Goal: Transaction & Acquisition: Purchase product/service

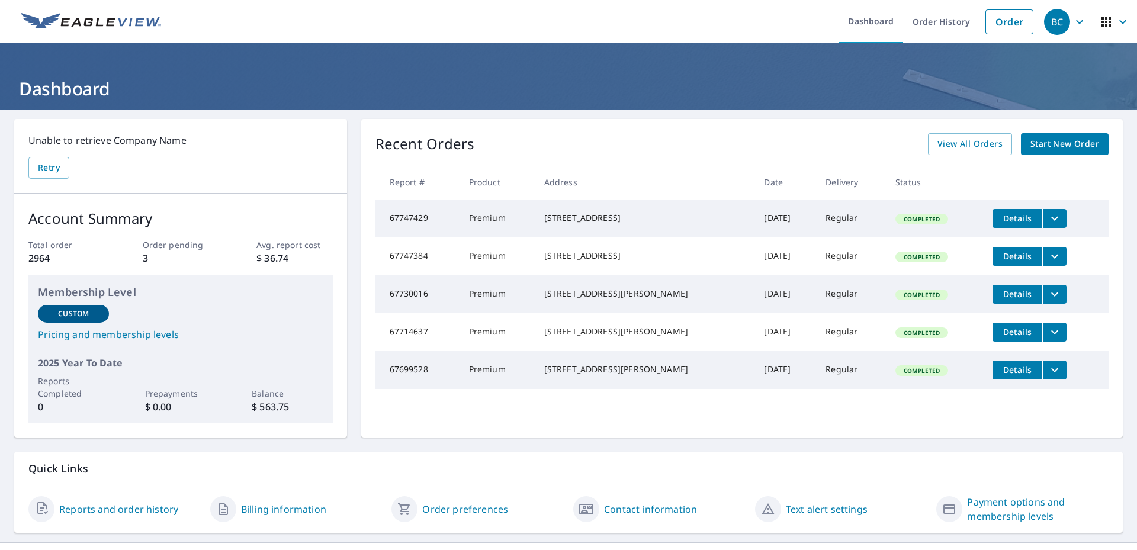
click at [1038, 145] on span "Start New Order" at bounding box center [1064, 144] width 69 height 15
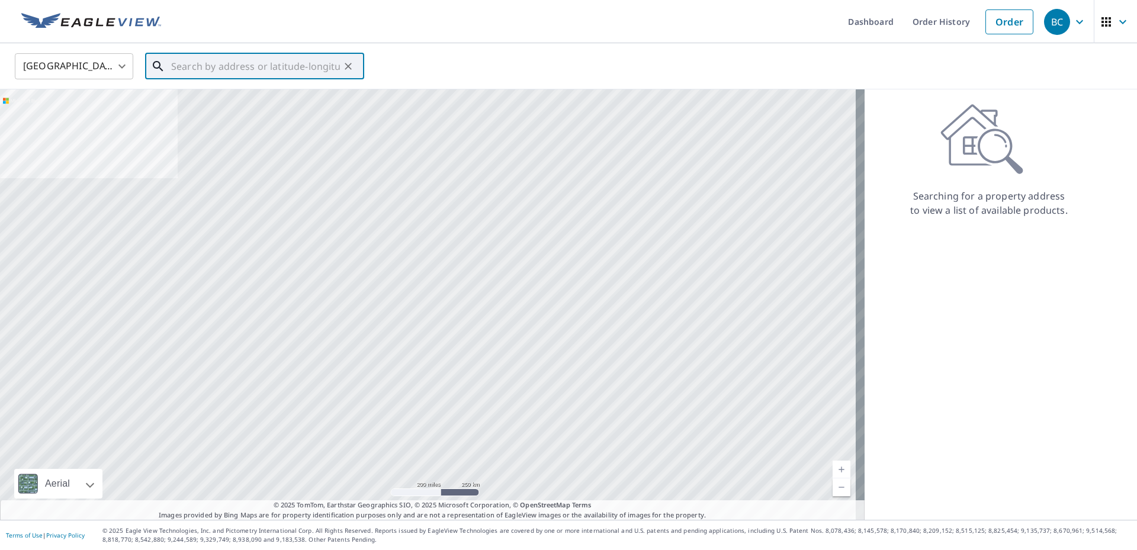
click at [195, 69] on input "text" at bounding box center [255, 66] width 169 height 33
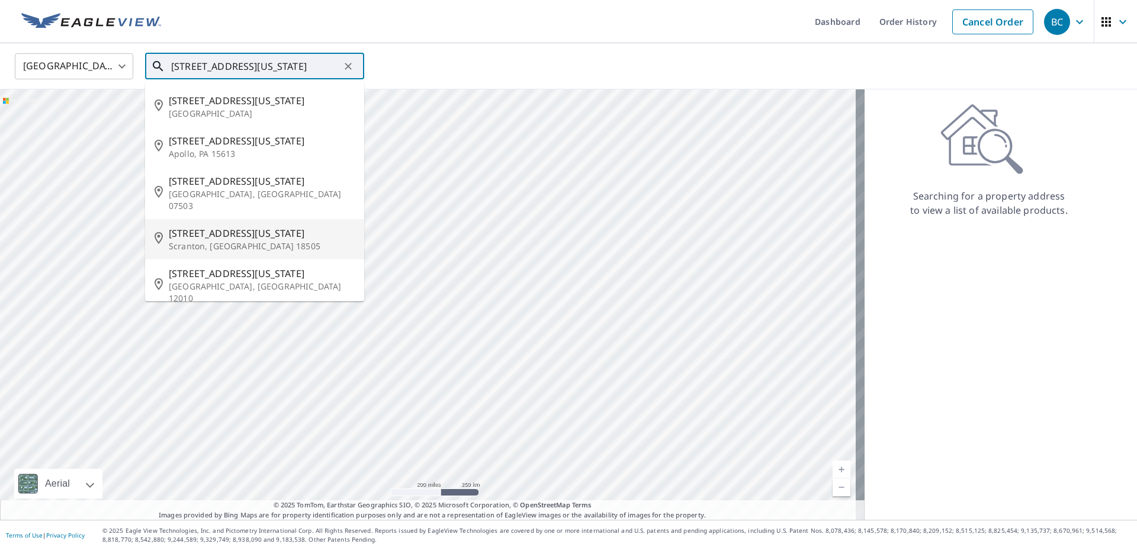
click at [181, 240] on p "Scranton, [GEOGRAPHIC_DATA] 18505" at bounding box center [262, 246] width 186 height 12
type input "[STREET_ADDRESS][US_STATE]"
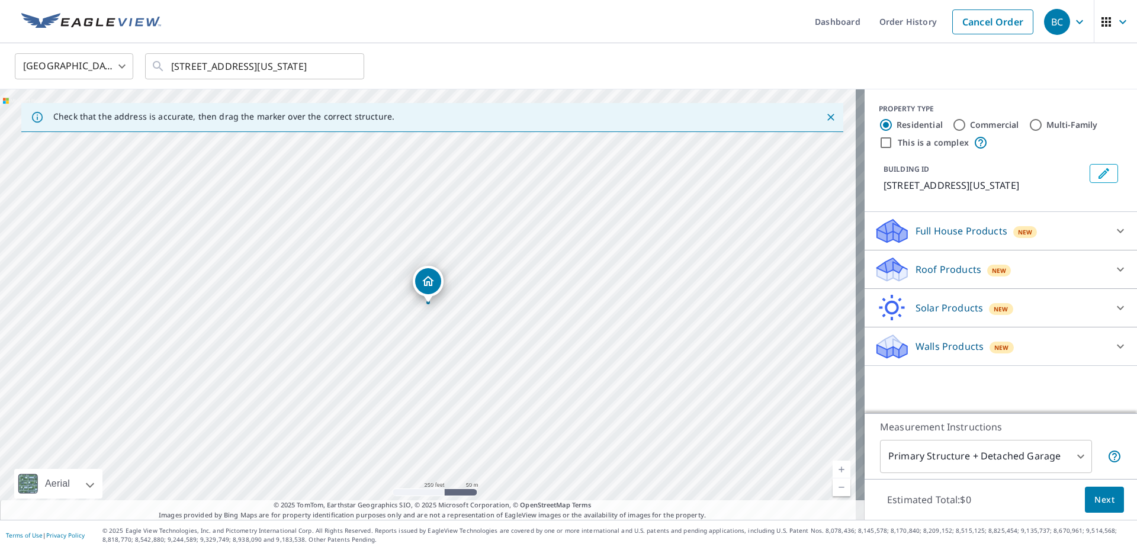
click at [1110, 262] on div at bounding box center [1120, 269] width 28 height 28
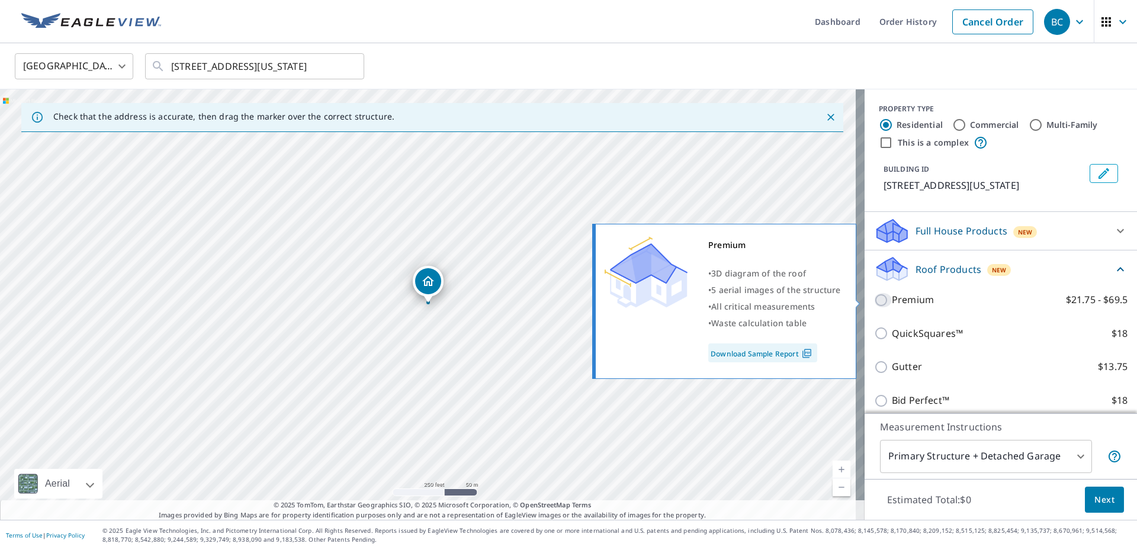
click at [874, 296] on input "Premium $21.75 - $69.5" at bounding box center [883, 300] width 18 height 14
checkbox input "true"
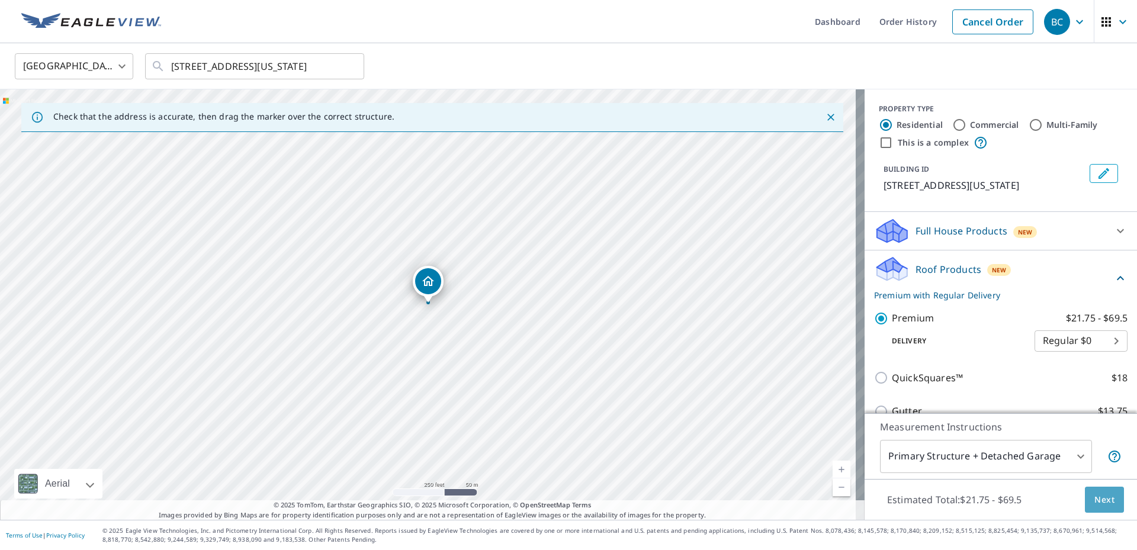
click at [1100, 498] on span "Next" at bounding box center [1104, 500] width 20 height 15
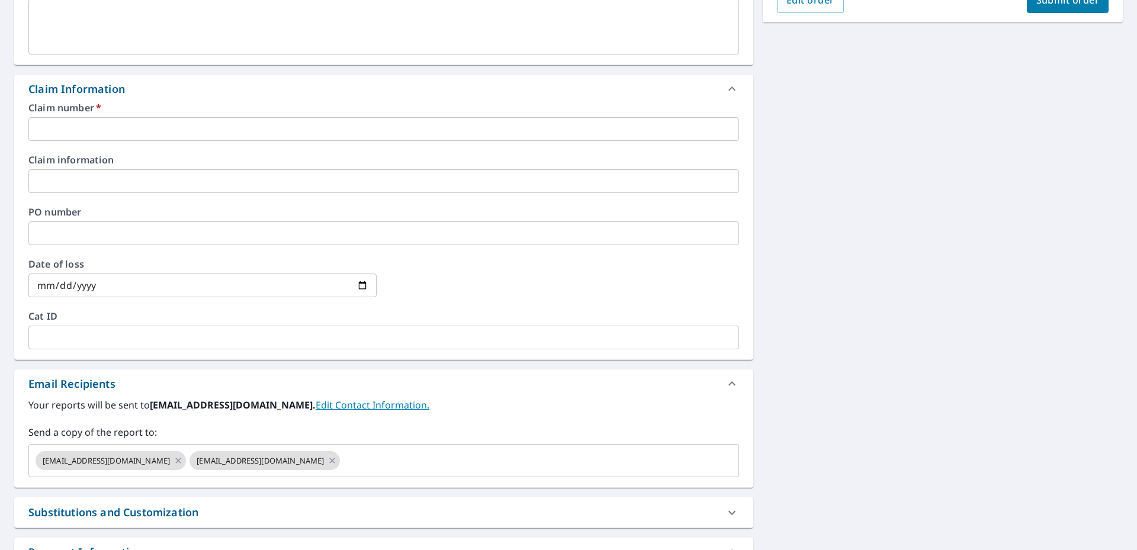
scroll to position [474, 0]
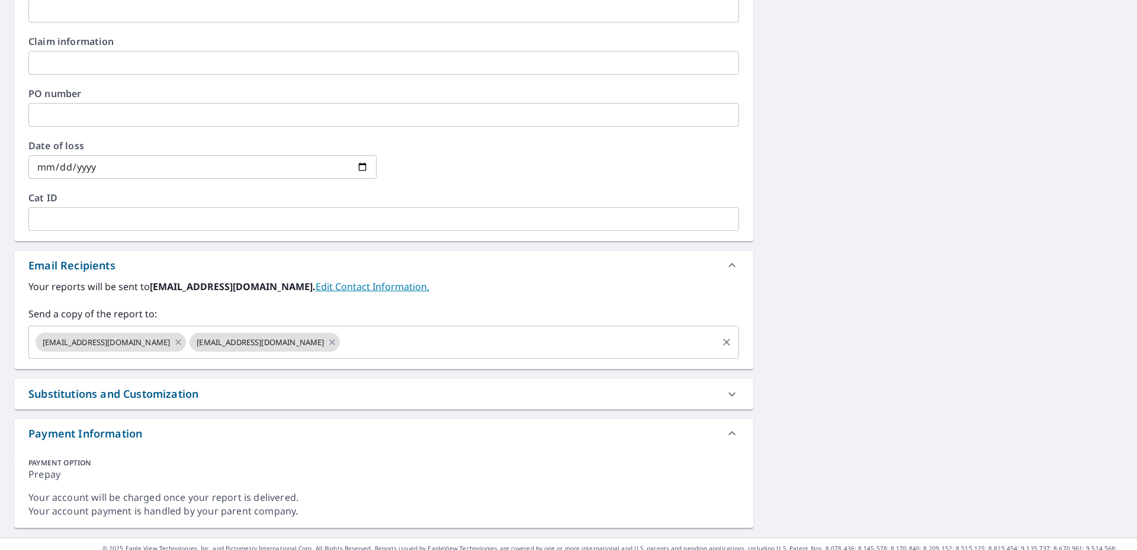
click at [173, 339] on icon at bounding box center [177, 342] width 9 height 13
checkbox input "true"
click at [188, 343] on input "text" at bounding box center [452, 342] width 528 height 22
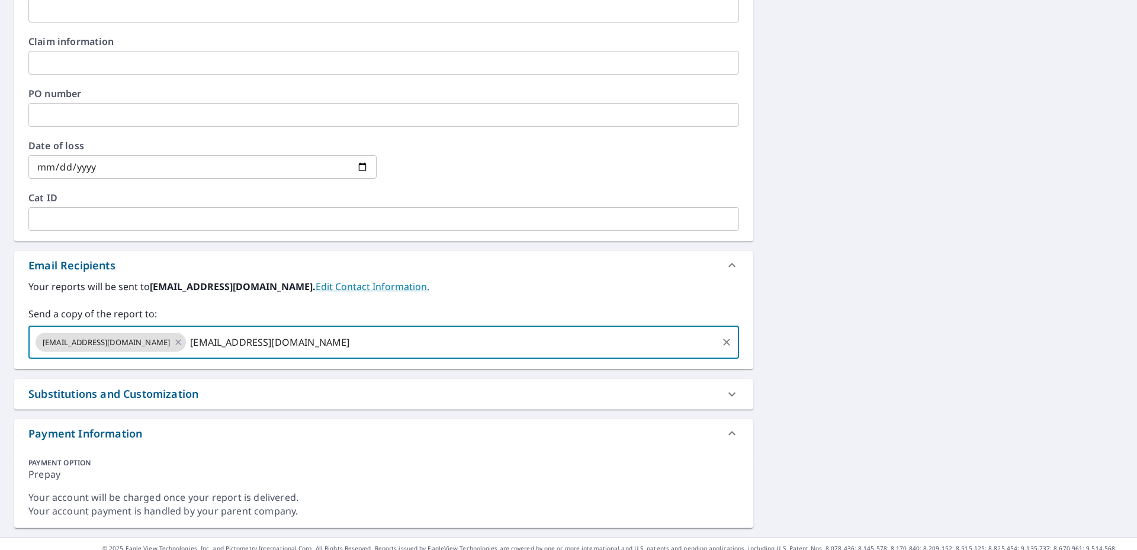
type input "[EMAIL_ADDRESS][DOMAIN_NAME]"
checkbox input "true"
type input "[EMAIL_ADDRESS][DOMAIN_NAME]"
checkbox input "true"
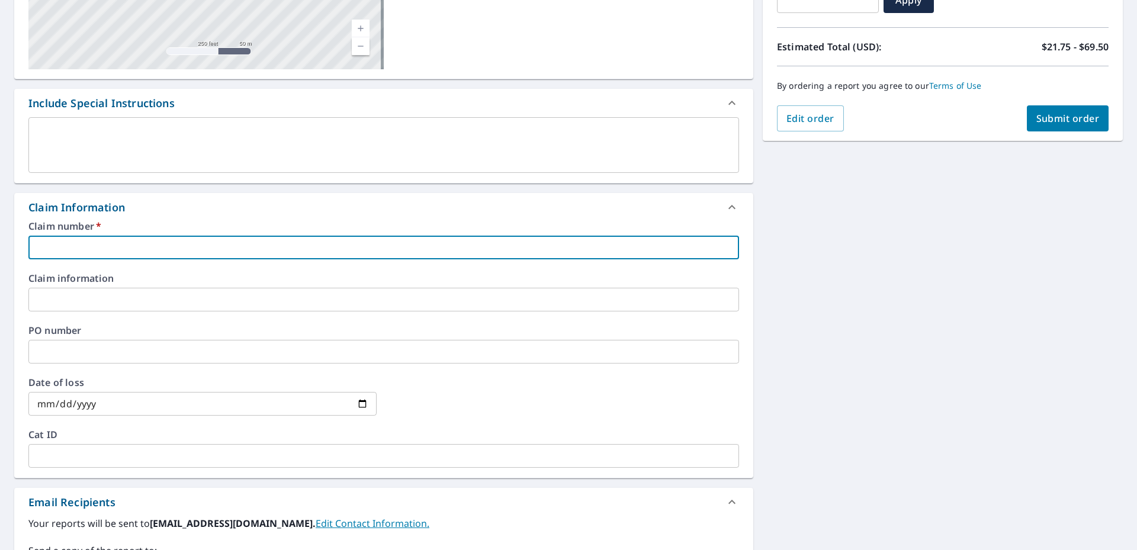
click at [91, 254] on input "text" at bounding box center [383, 248] width 710 height 24
type input "3"
checkbox input "true"
type input "35"
checkbox input "true"
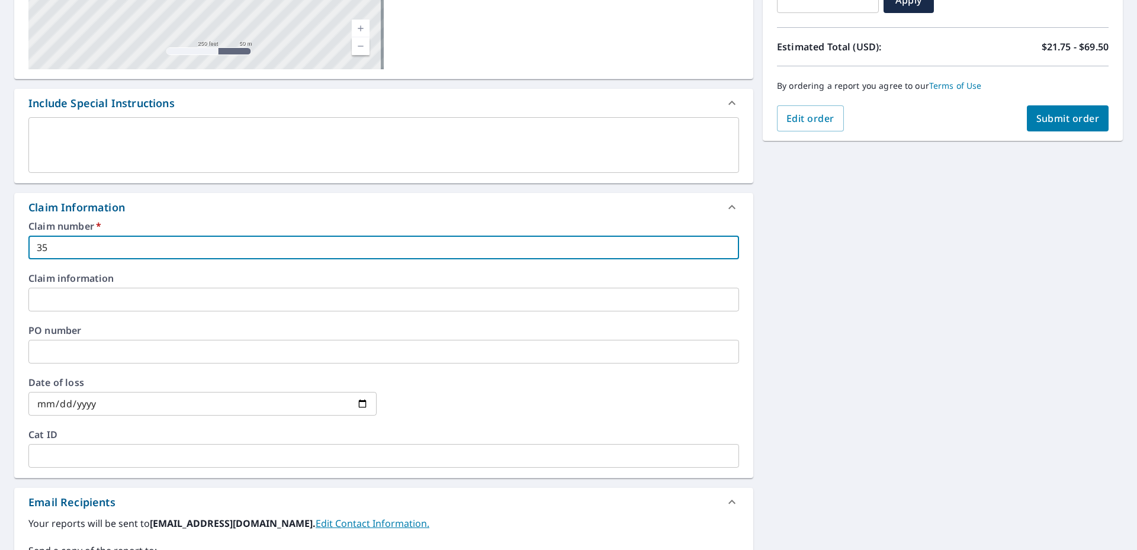
type input "359"
checkbox input "true"
type input "3599"
checkbox input "true"
type input "35991"
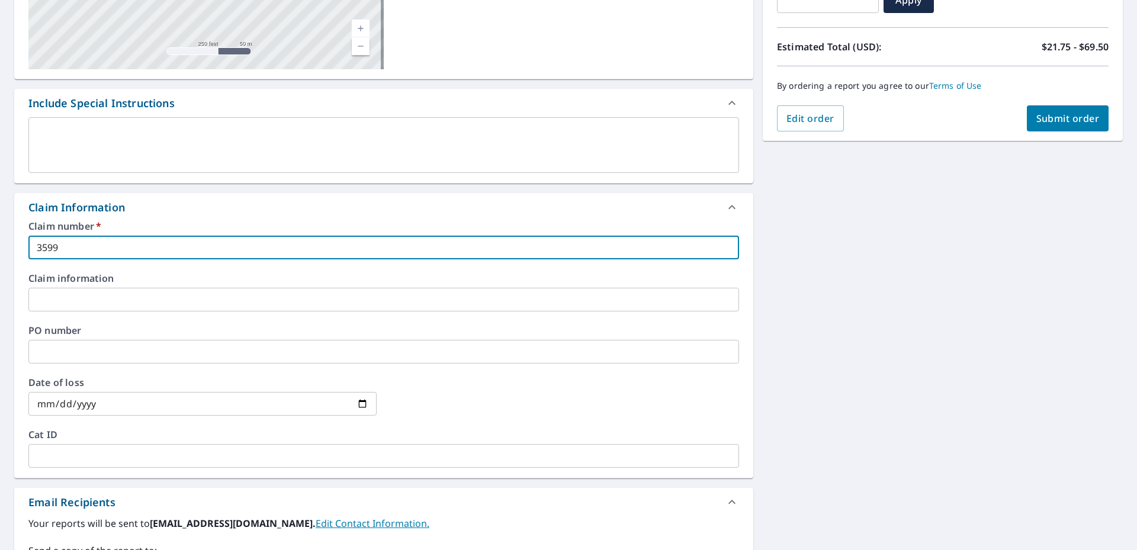
checkbox input "true"
type input "359915"
checkbox input "true"
type input "3599158"
checkbox input "true"
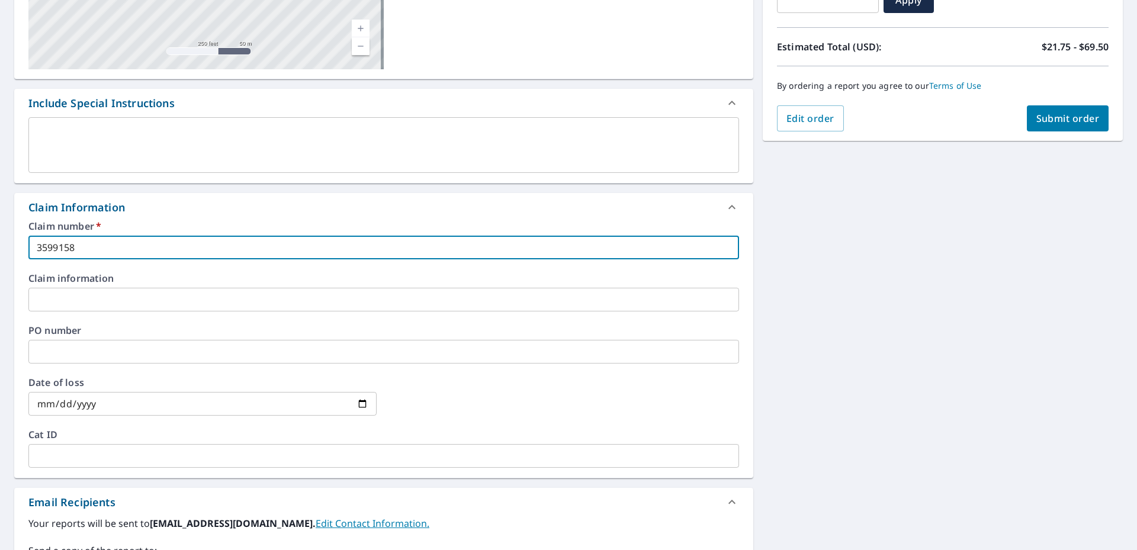
type input "3599158"
click at [86, 355] on input "text" at bounding box center [383, 352] width 710 height 24
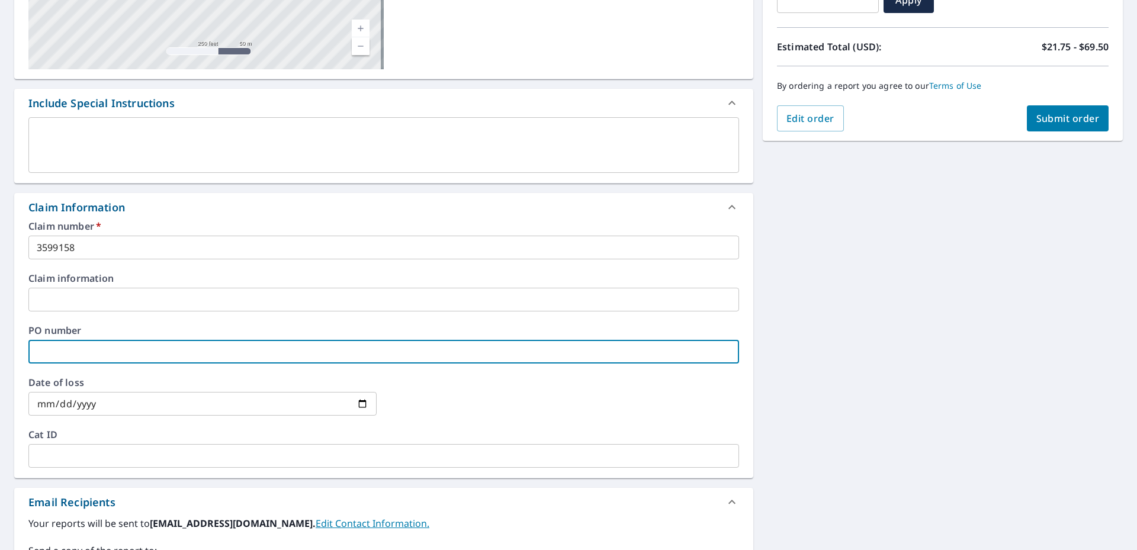
type input "3"
checkbox input "true"
type input "35"
checkbox input "true"
type input "359"
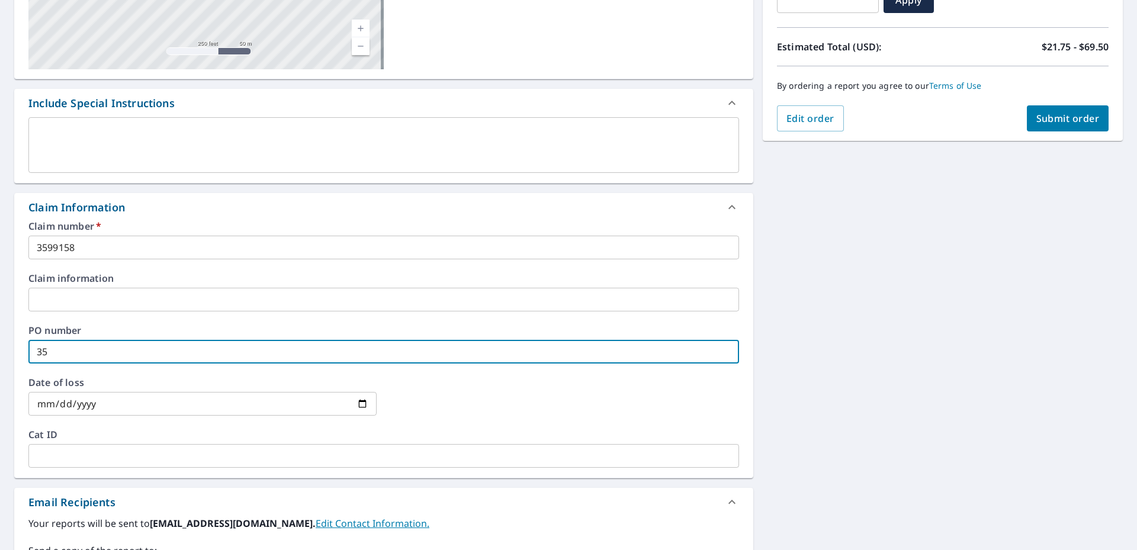
checkbox input "true"
type input "3599"
checkbox input "true"
type input "35991"
checkbox input "true"
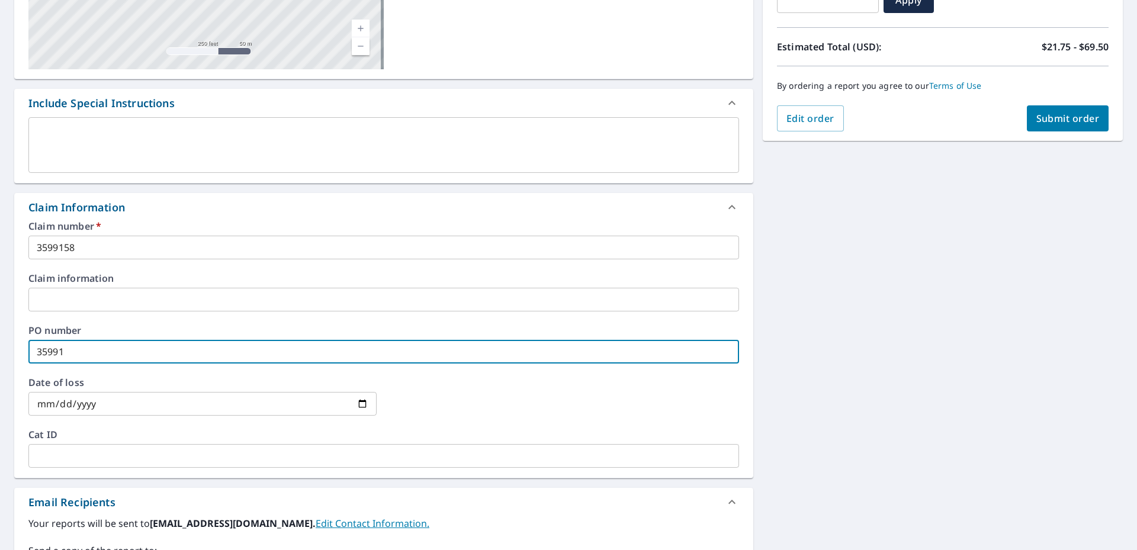
type input "359915"
checkbox input "true"
type input "3599158"
checkbox input "true"
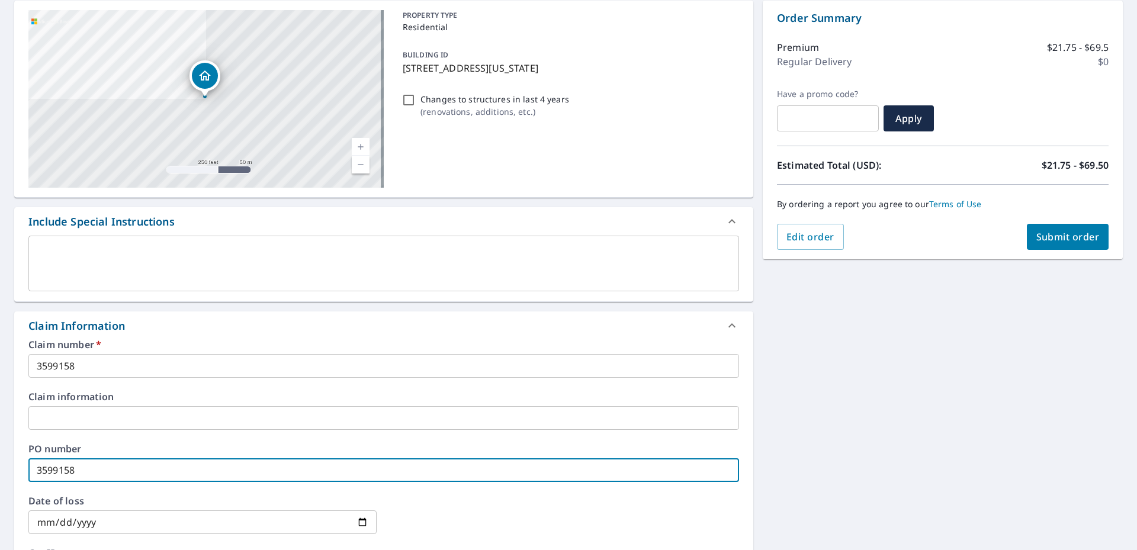
type input "3599158"
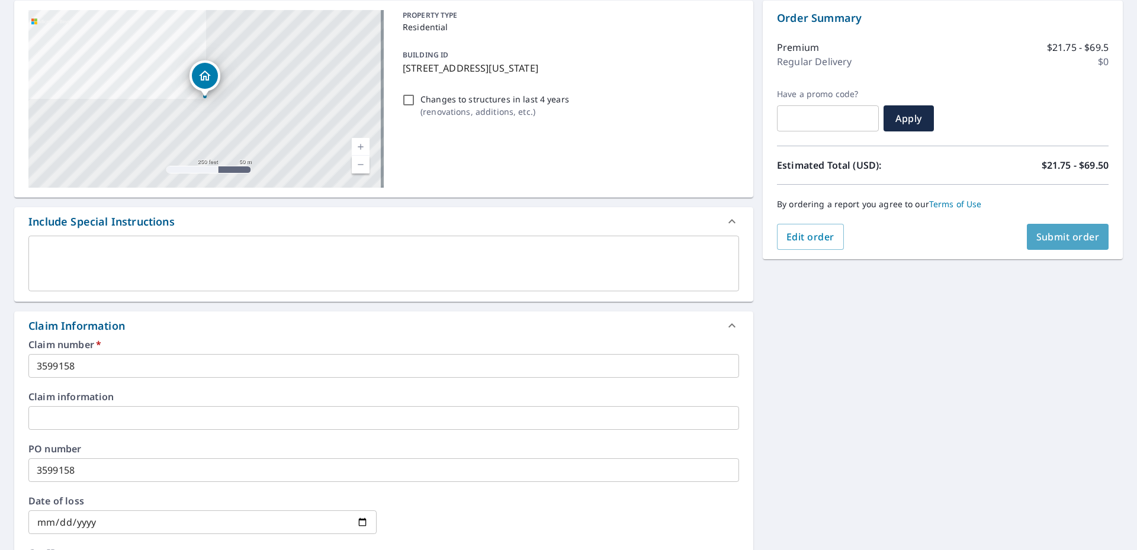
click at [1038, 233] on span "Submit order" at bounding box center [1067, 236] width 63 height 13
checkbox input "true"
